Goal: Task Accomplishment & Management: Manage account settings

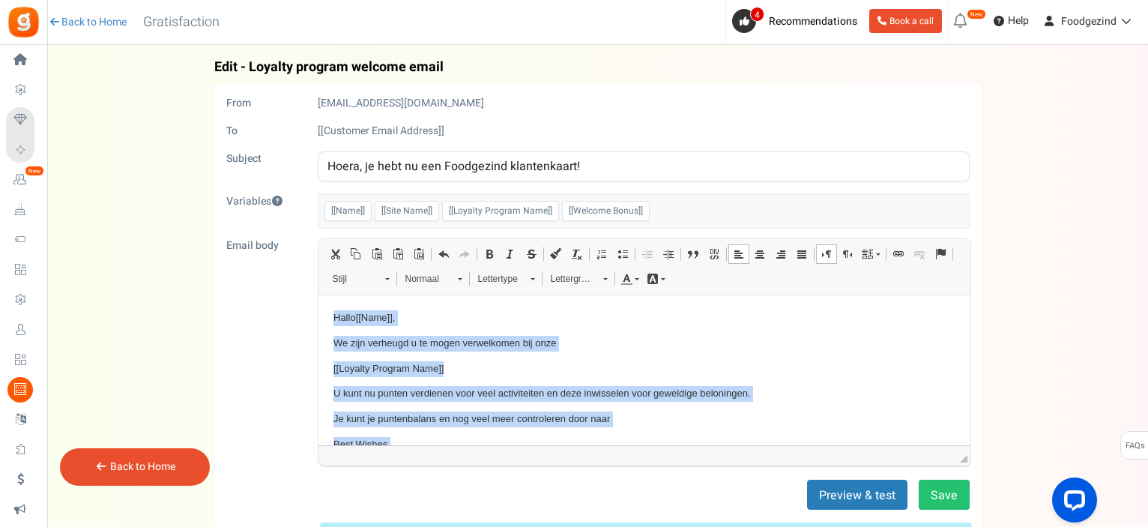
click at [411, 324] on p "Hallo [[Name]] ," at bounding box center [644, 317] width 622 height 16
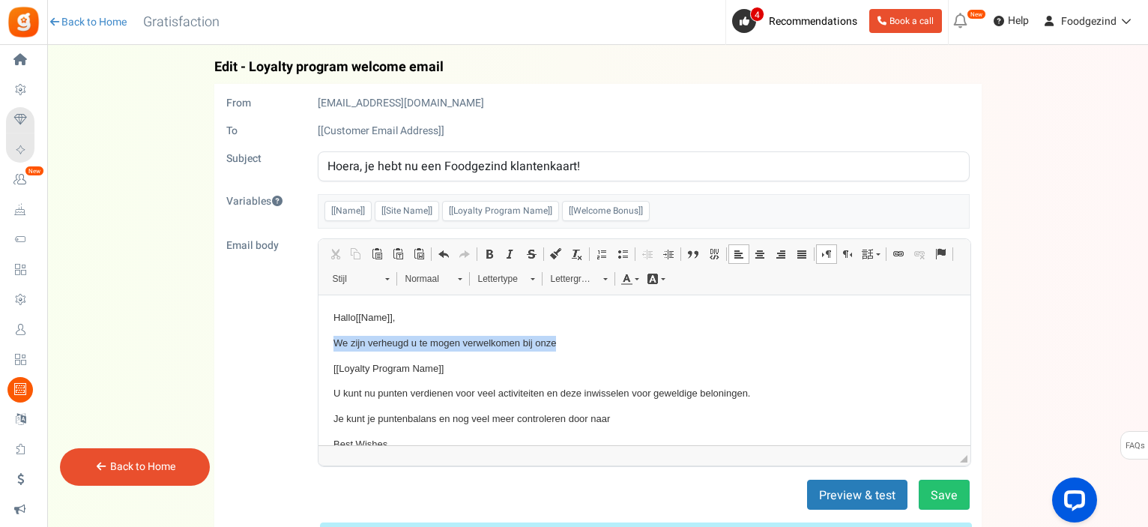
drag, startPoint x: 333, startPoint y: 339, endPoint x: 562, endPoint y: 342, distance: 229.3
click at [562, 342] on p "We zijn verheugd u te mogen verwelkomen bij onze" at bounding box center [644, 343] width 622 height 16
click at [363, 348] on p "Tekstverwerker, email_editor" at bounding box center [644, 343] width 622 height 16
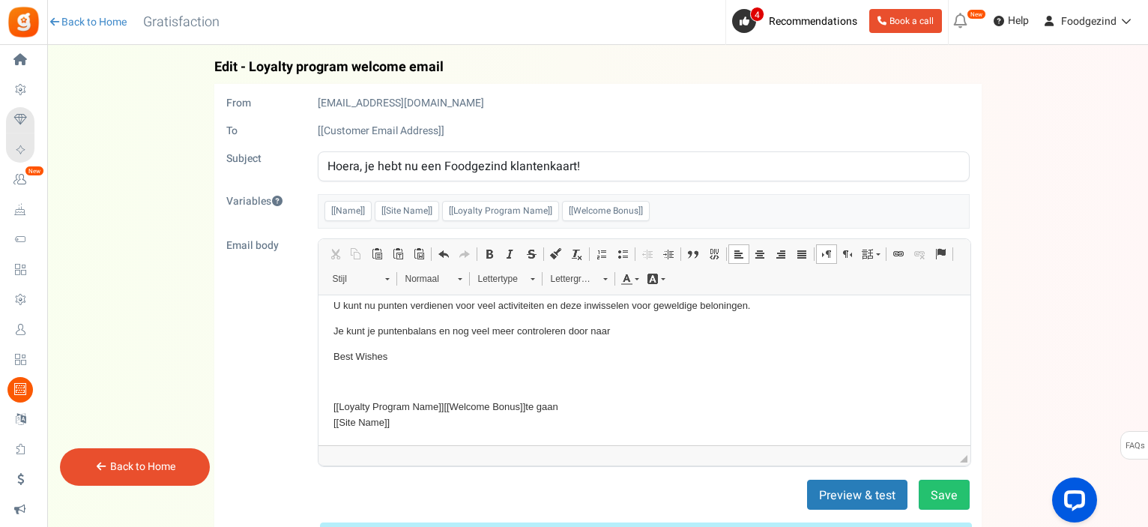
scroll to position [54, 0]
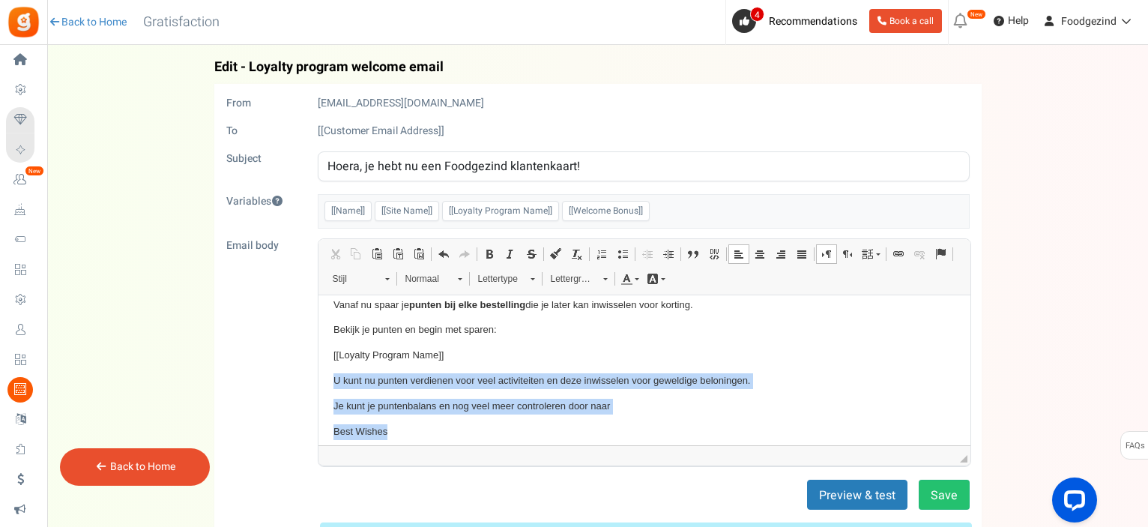
drag, startPoint x: 333, startPoint y: 375, endPoint x: 395, endPoint y: 426, distance: 79.8
click at [395, 426] on body "Hallo [[Name]] , Hoera! Je Foodgezind klantenkaart is actief 🎉 Vanaf nu spaar j…" at bounding box center [644, 379] width 622 height 249
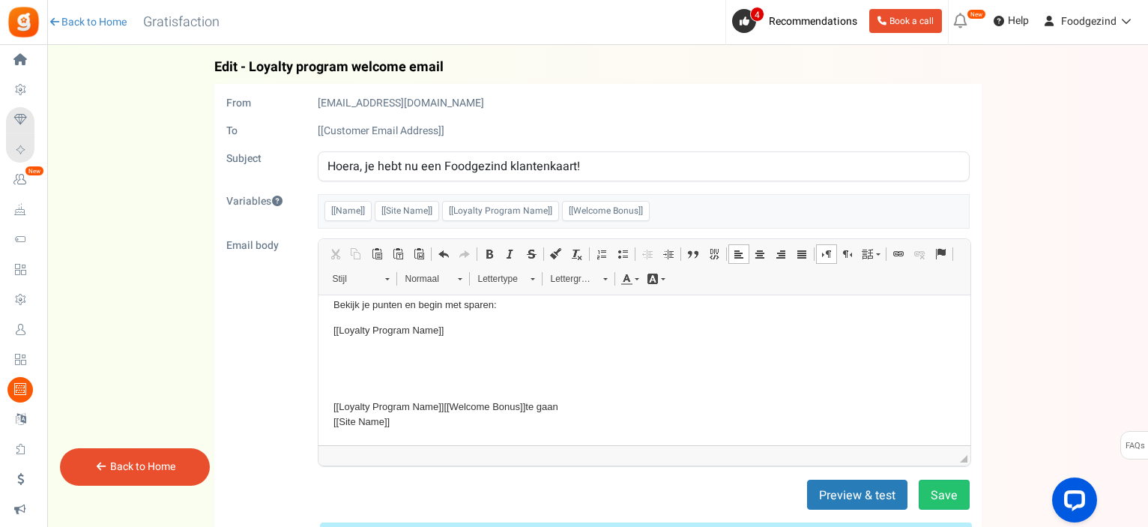
scroll to position [75, 0]
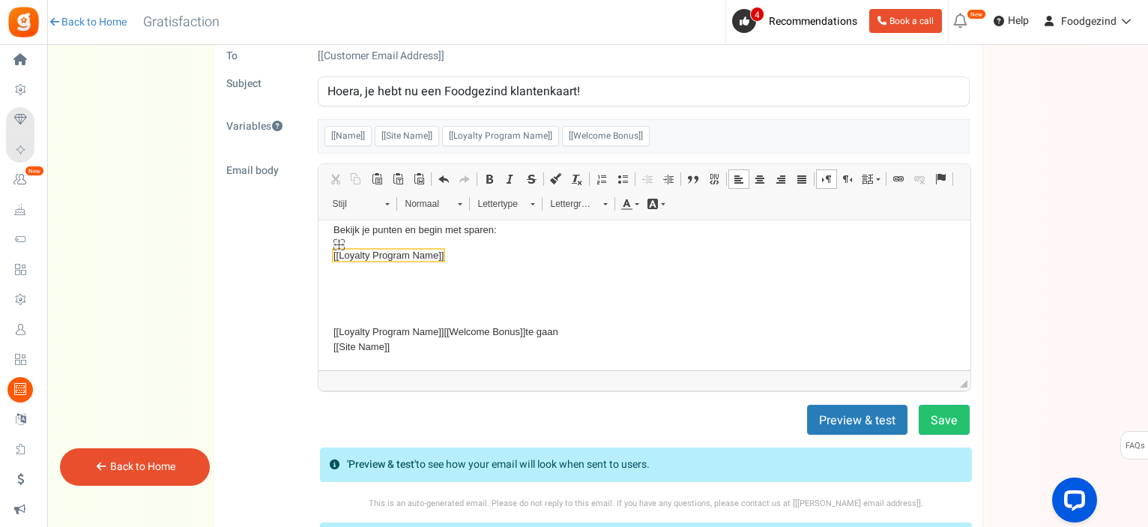
drag, startPoint x: 435, startPoint y: 285, endPoint x: 343, endPoint y: 249, distance: 98.6
click at [343, 249] on body "Hallo [[Name]] , Hoera! Je Foodgezind klantenkaart is actief 🎉 Vanaf nu spaar j…" at bounding box center [644, 255] width 622 height 199
drag, startPoint x: 489, startPoint y: 241, endPoint x: 506, endPoint y: 232, distance: 18.8
click at [490, 241] on body "Hallo [[Name]] , Hoera! Je Foodgezind klantenkaart is actief 🎉 Vanaf nu spaar j…" at bounding box center [644, 255] width 622 height 199
drag, startPoint x: 506, startPoint y: 232, endPoint x: 502, endPoint y: 284, distance: 51.8
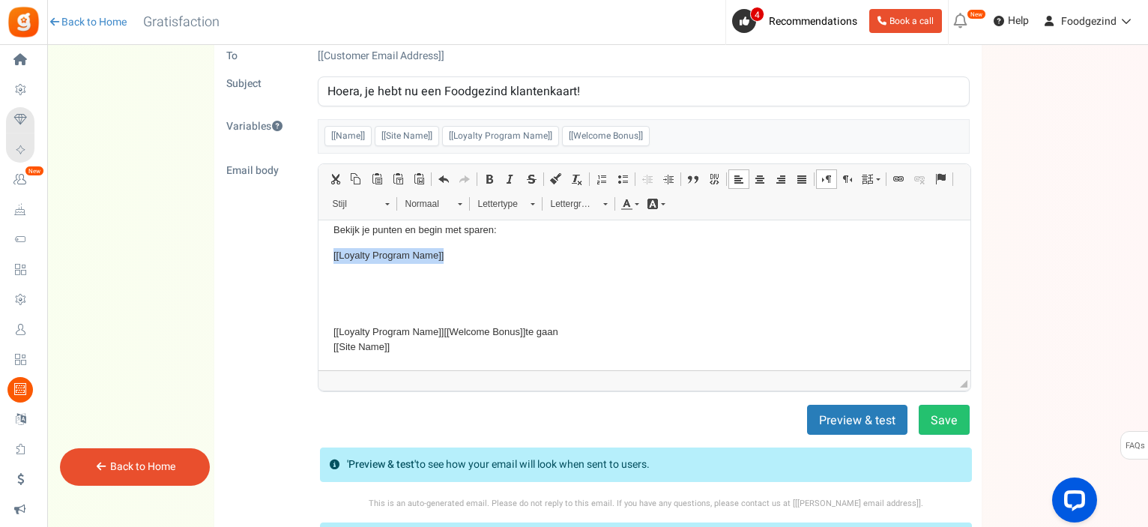
click at [502, 284] on body "Hallo [[Name]] , Hoera! Je Foodgezind klantenkaart is actief 🎉 Vanaf nu spaar j…" at bounding box center [644, 255] width 622 height 199
click at [364, 266] on body "Hallo [[Name]] , Hoera! Je Foodgezind klantenkaart is actief 🎉 Vanaf nu spaar j…" at bounding box center [644, 255] width 622 height 199
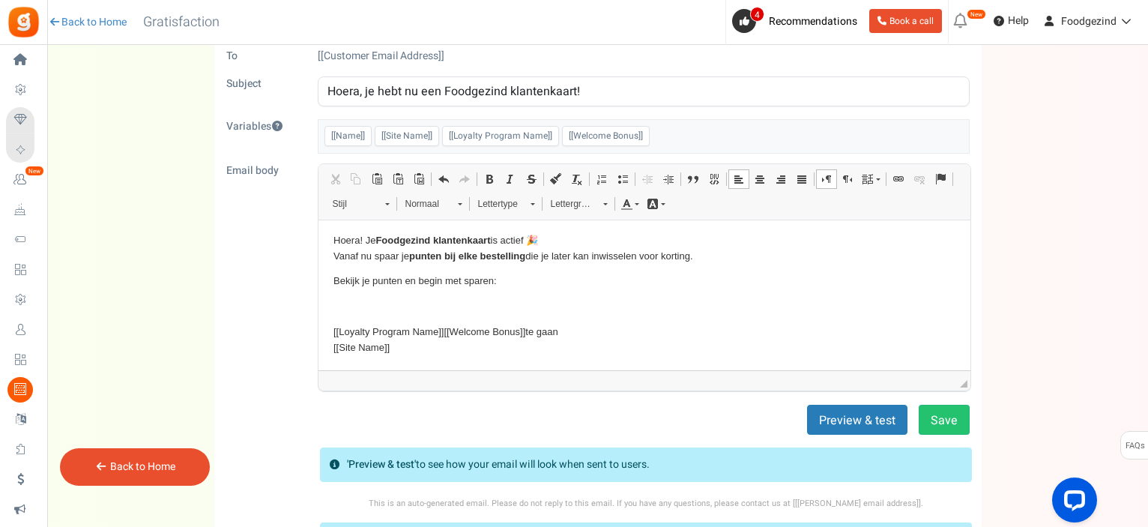
scroll to position [3, 0]
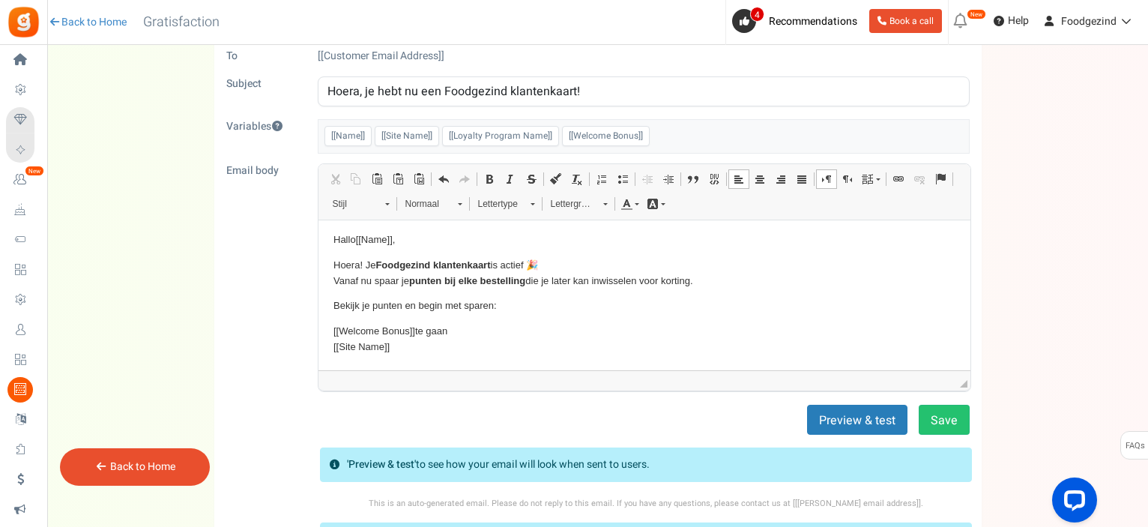
click at [443, 328] on p "[[Welcome Bonus]] te gaan [[Site Name]]" at bounding box center [644, 338] width 622 height 31
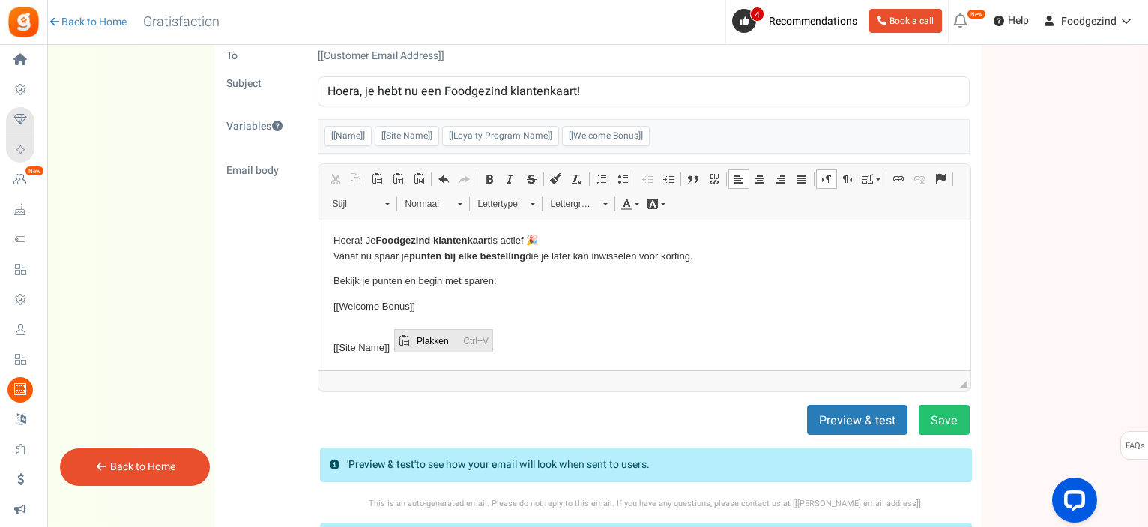
click at [414, 342] on span "Plakken" at bounding box center [436, 340] width 46 height 22
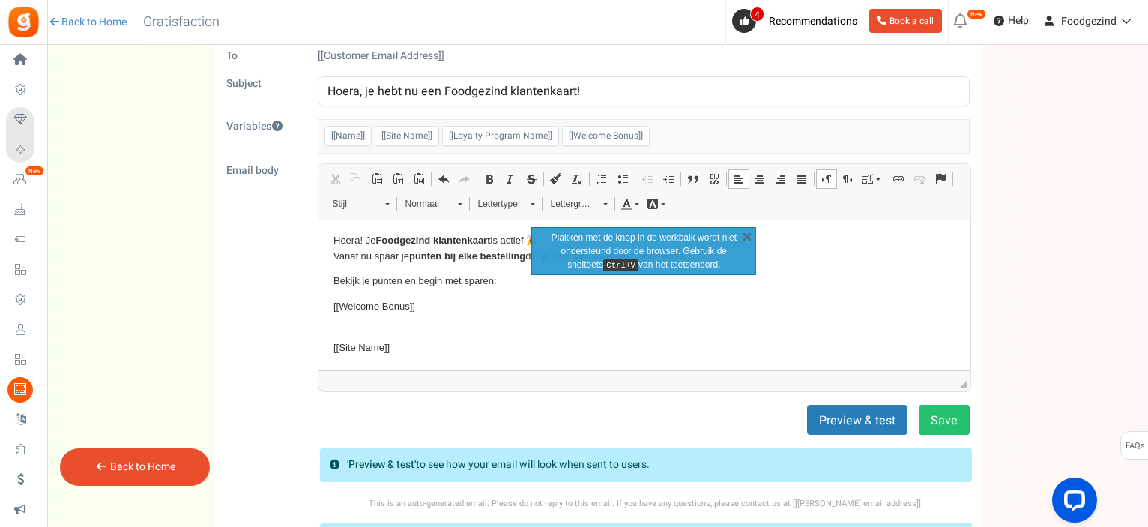
scroll to position [36, 0]
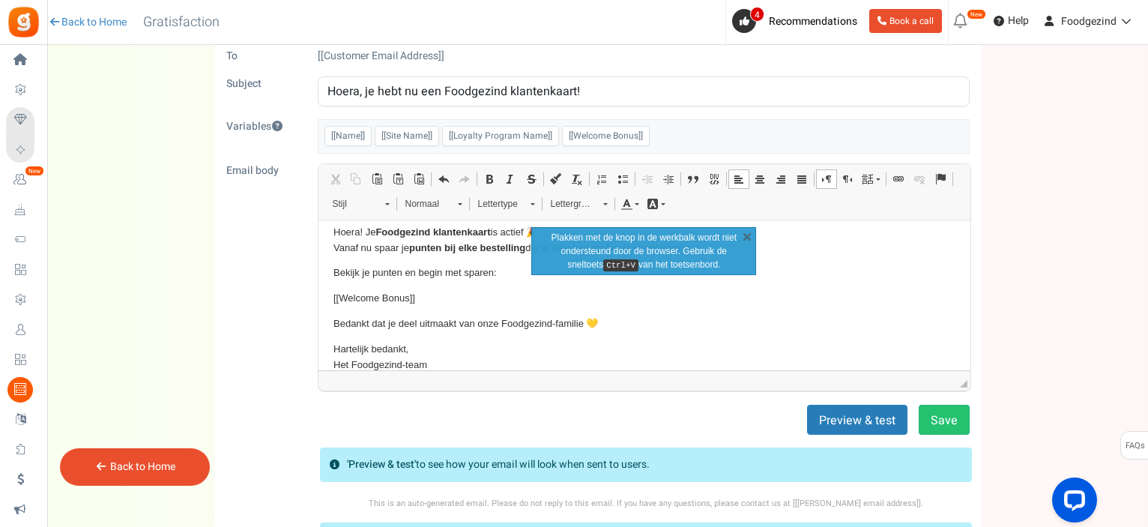
click at [487, 349] on p "Hartelijk bedankt, Het Foodgezind-team" at bounding box center [644, 356] width 622 height 31
click at [625, 324] on p "Bedankt dat je deel uitmaakt van onze Foodgezind-familie 💛" at bounding box center [644, 323] width 622 height 16
click at [749, 236] on link "X" at bounding box center [746, 235] width 15 height 15
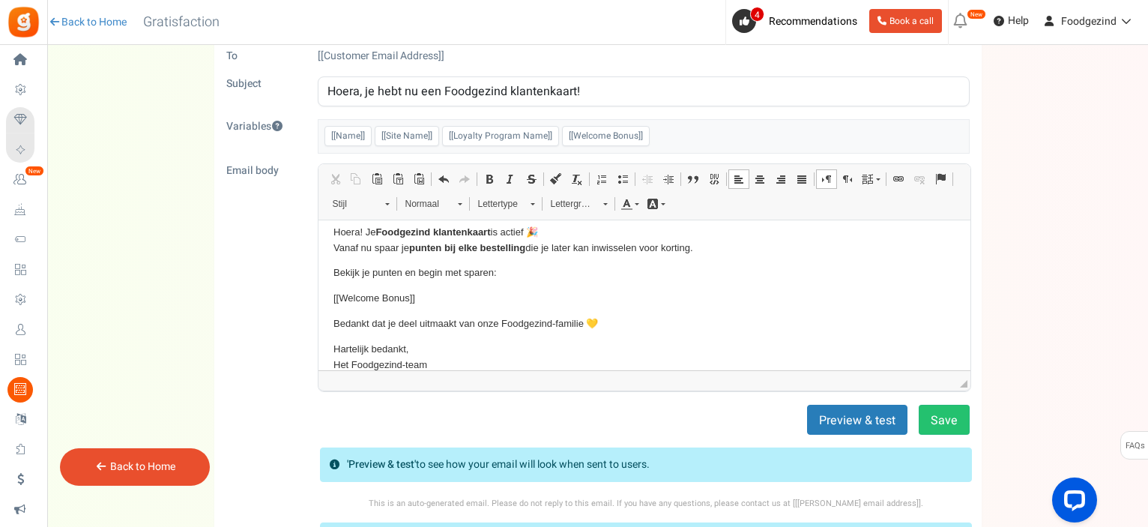
scroll to position [79, 0]
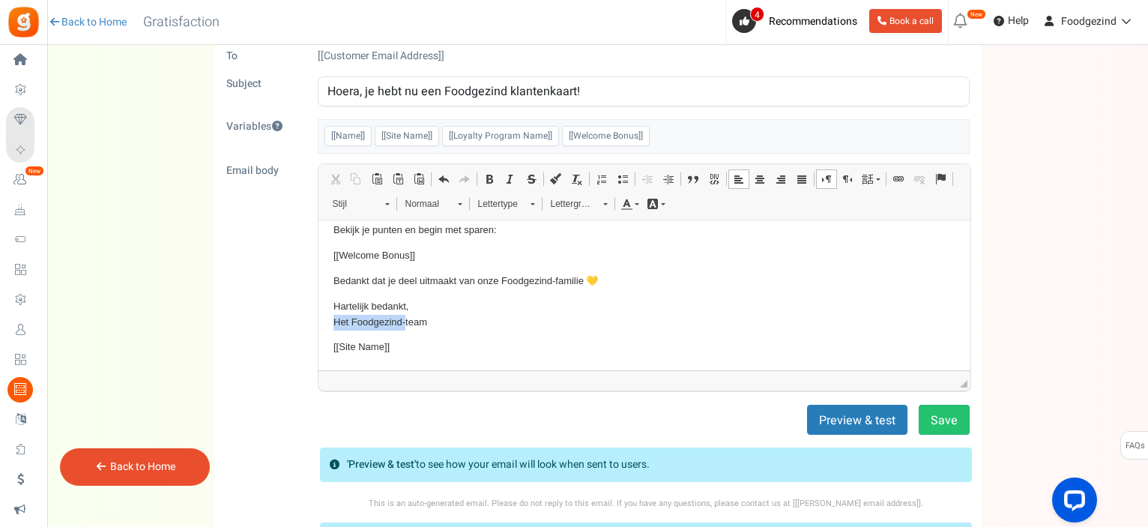
drag, startPoint x: 403, startPoint y: 322, endPoint x: 334, endPoint y: 321, distance: 68.9
click at [334, 321] on p "Hartelijk bedankt, Het Foodgezind-team" at bounding box center [644, 313] width 622 height 31
click at [375, 324] on p "Hartelijk bedankt, Team" at bounding box center [644, 313] width 622 height 31
click at [942, 422] on button "Save" at bounding box center [943, 420] width 51 height 30
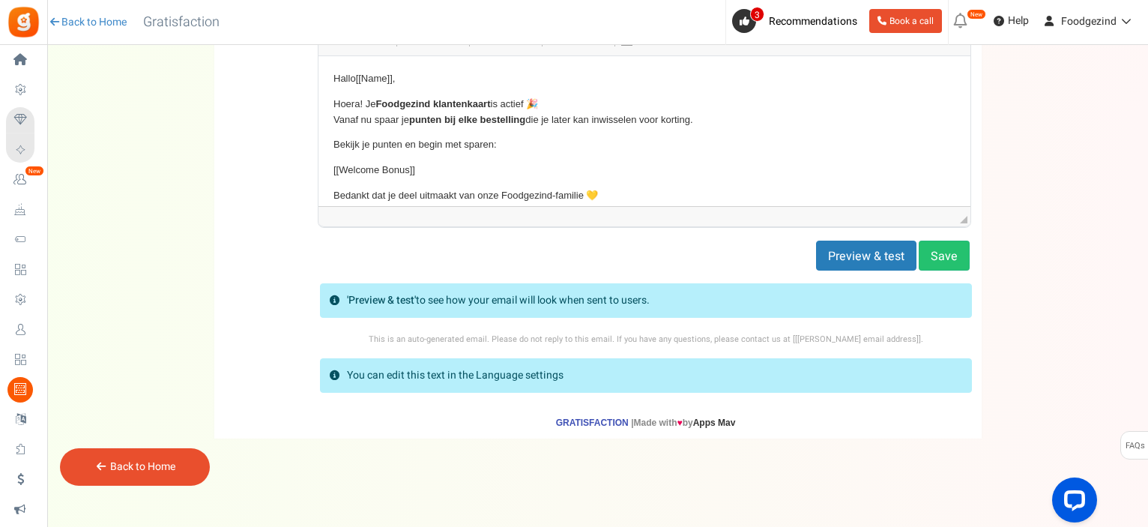
scroll to position [0, 0]
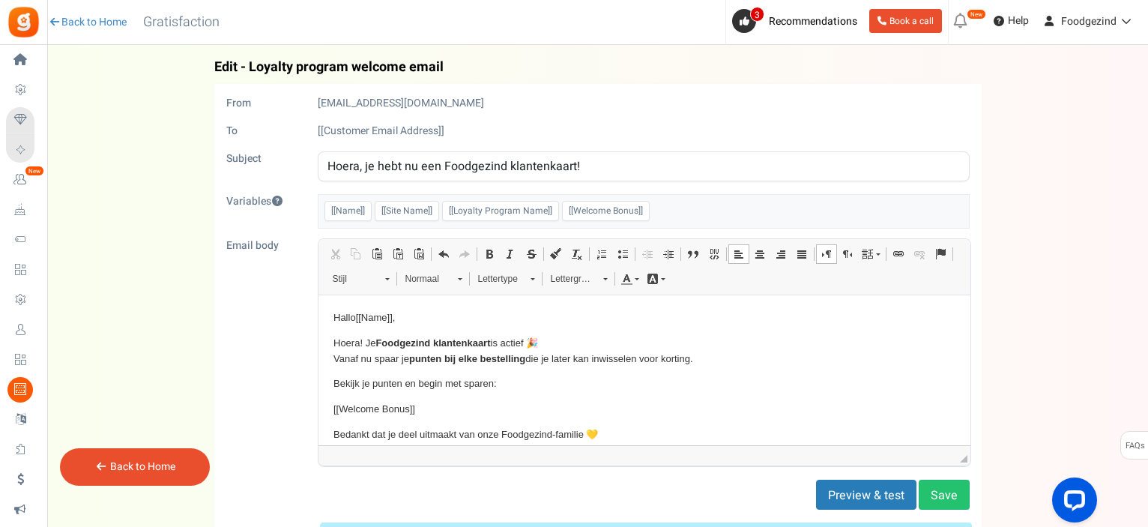
click at [172, 466] on link "Back to Home" at bounding box center [142, 466] width 65 height 16
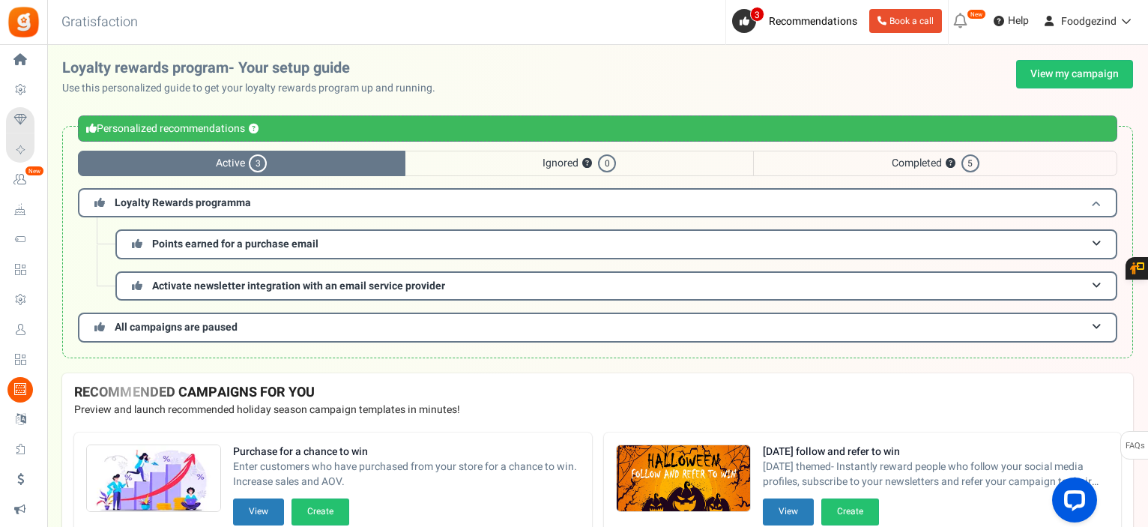
click at [274, 206] on h3 "Loyalty Rewards programma" at bounding box center [597, 202] width 1039 height 29
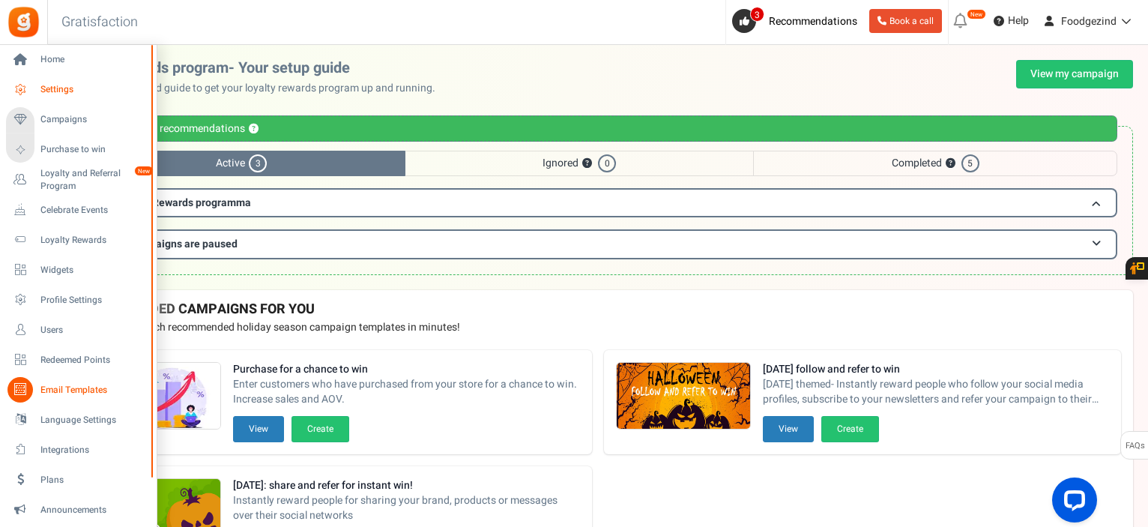
click at [45, 89] on span "Settings" at bounding box center [92, 89] width 105 height 13
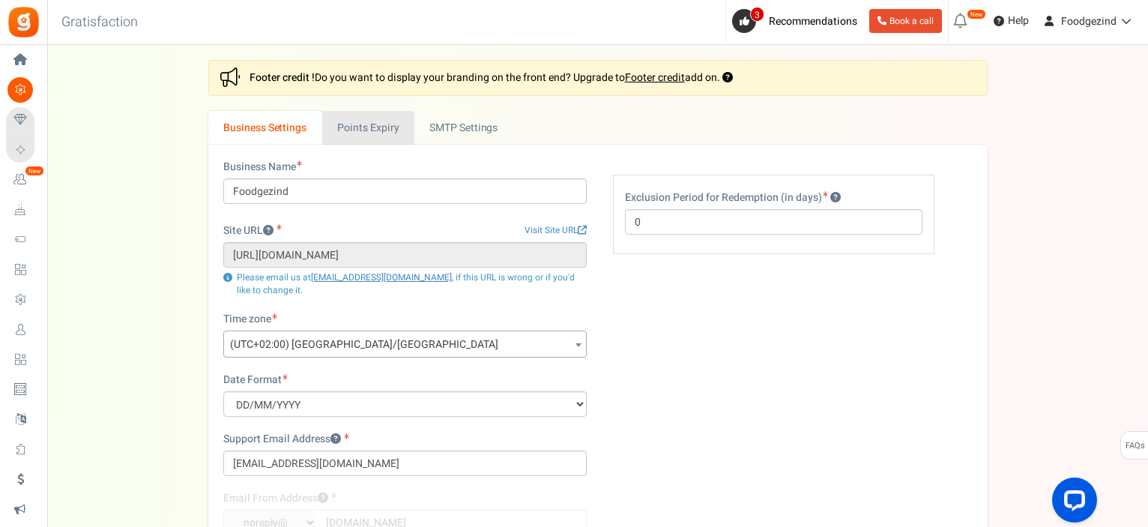
click at [384, 128] on link "Points Expiry" at bounding box center [368, 128] width 92 height 34
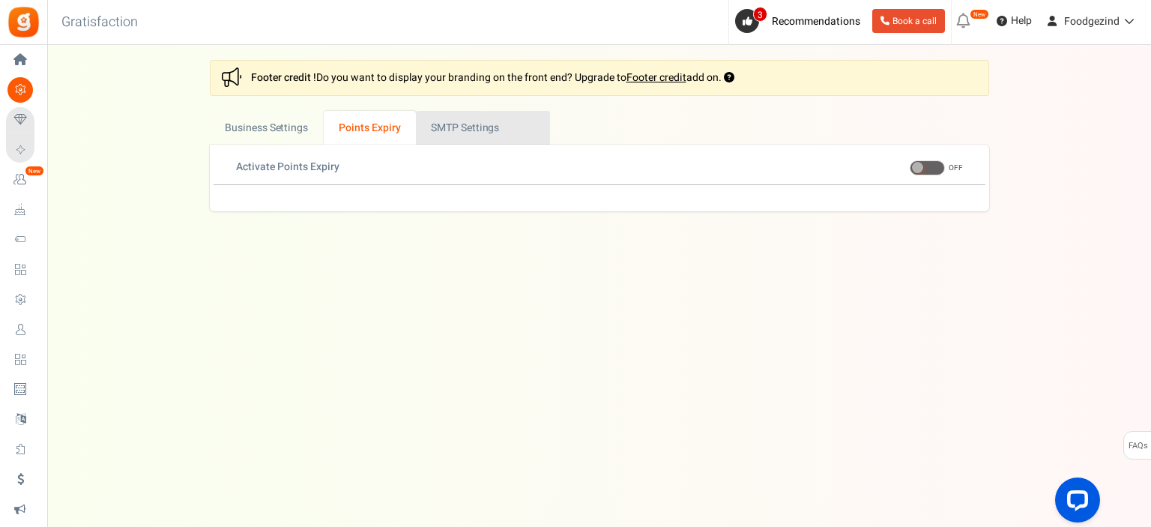
click at [456, 119] on link "Active SMTP Settings" at bounding box center [483, 128] width 134 height 34
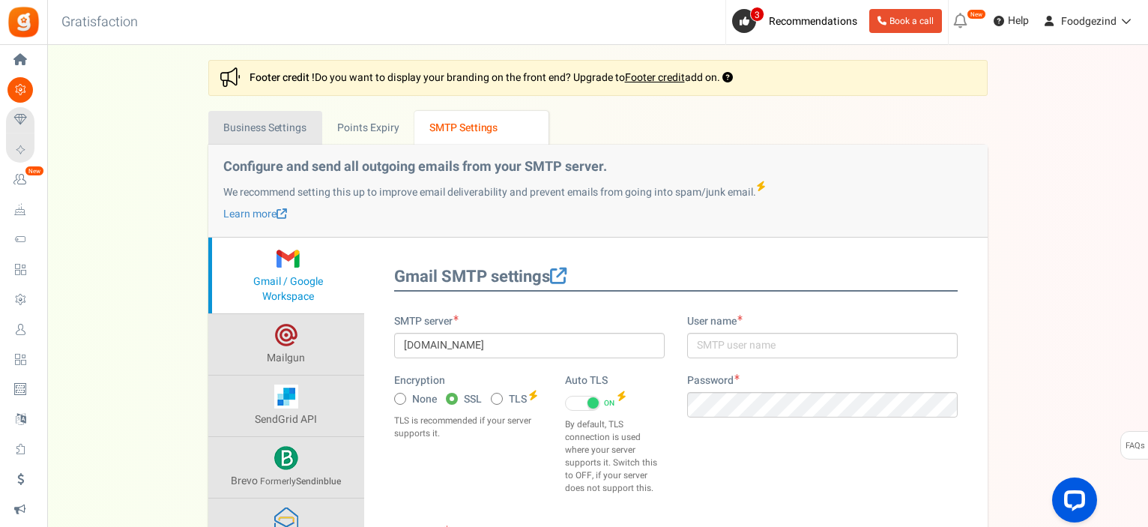
click at [282, 122] on link "Business Settings" at bounding box center [265, 128] width 114 height 34
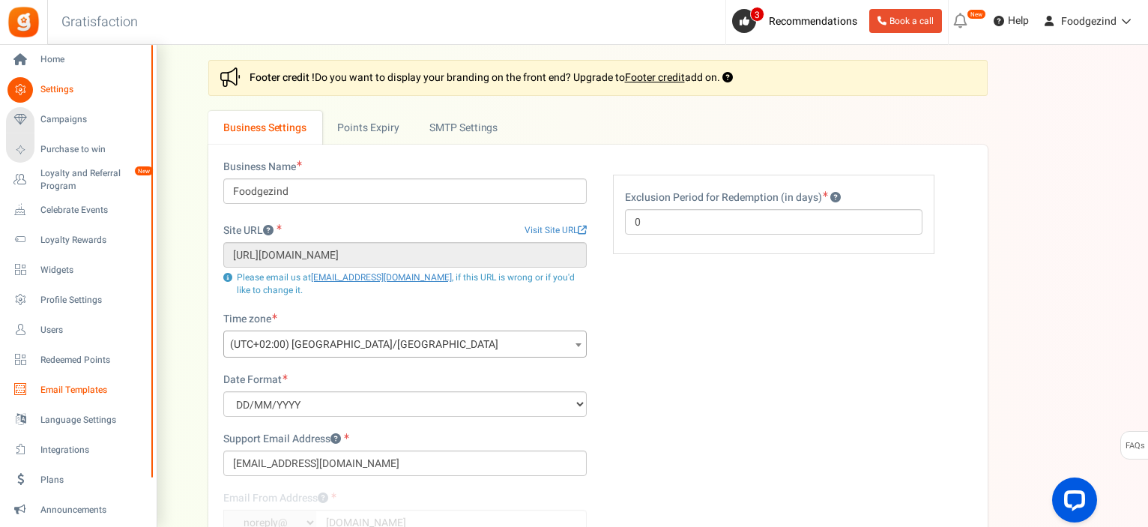
click at [60, 388] on span "Email Templates" at bounding box center [92, 390] width 105 height 13
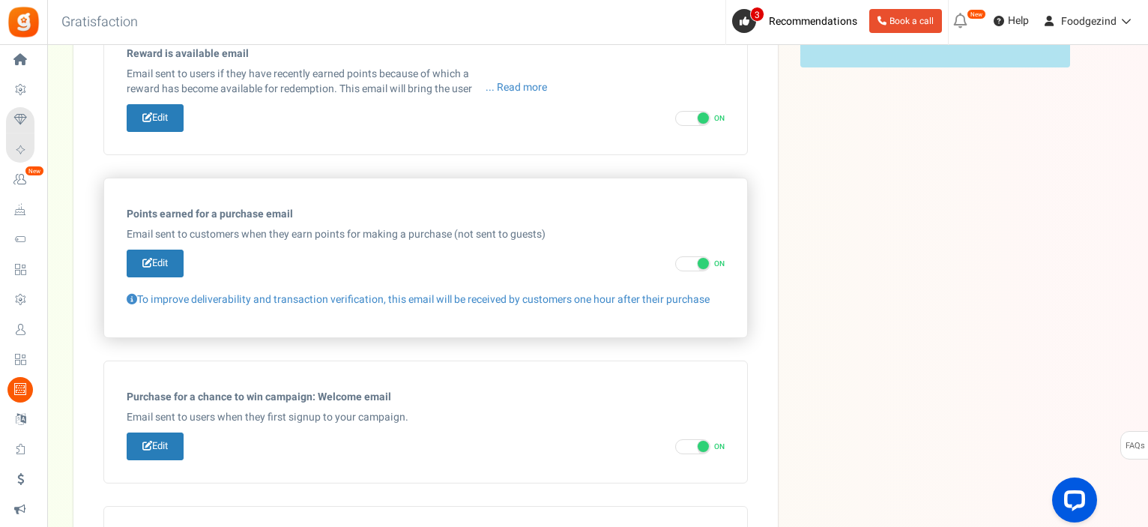
scroll to position [524, 0]
